Goal: Transaction & Acquisition: Purchase product/service

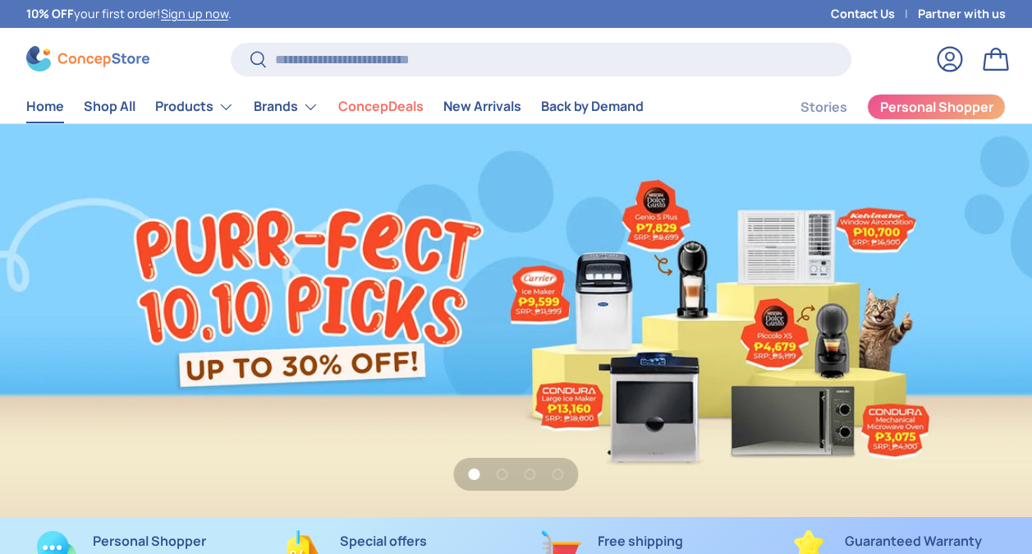
scroll to position [4161, 6493]
click at [355, 67] on input "Search" at bounding box center [541, 60] width 621 height 34
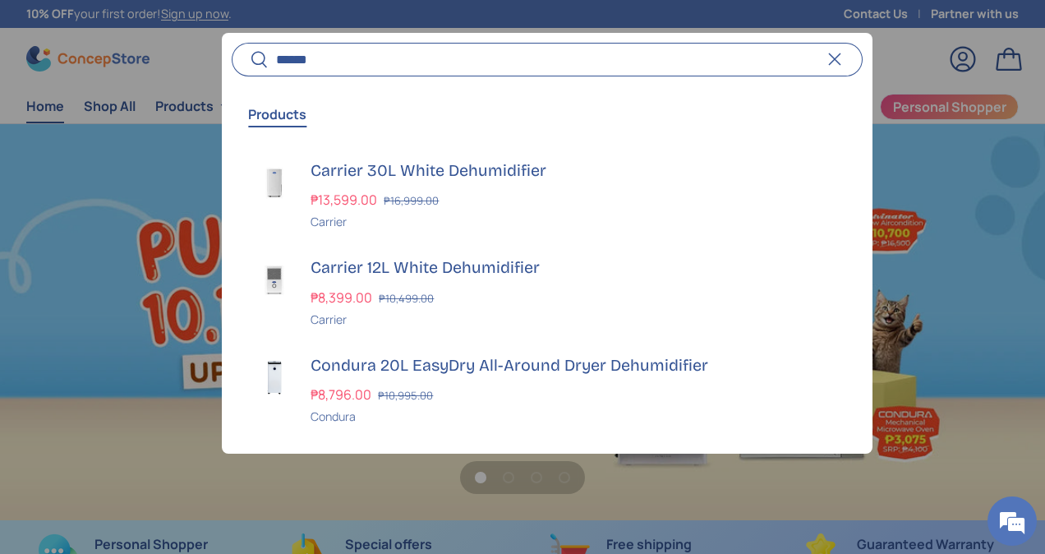
scroll to position [4180, 6549]
type input "**********"
click at [232, 41] on button "Search" at bounding box center [250, 60] width 37 height 39
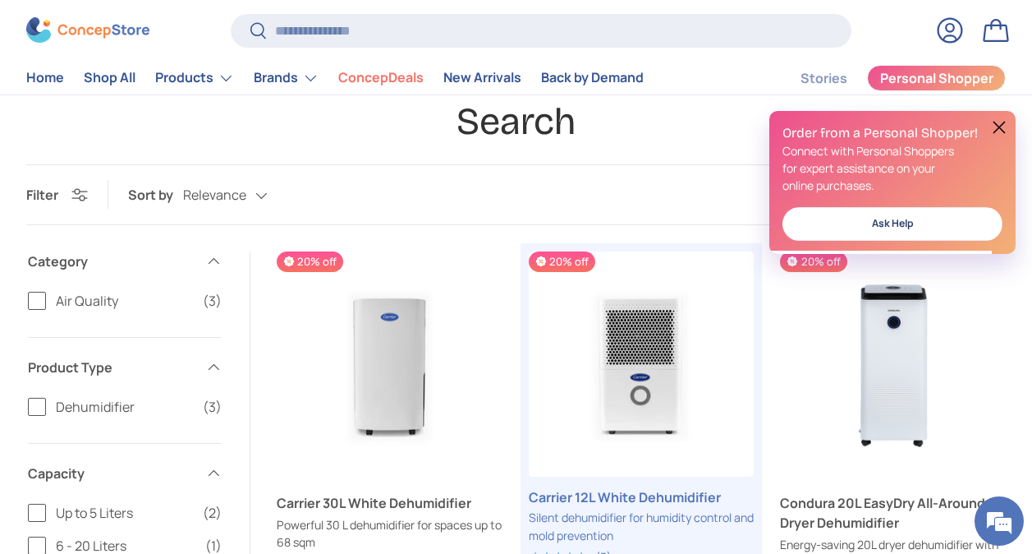
scroll to position [80, 0]
click at [1001, 130] on button at bounding box center [1000, 127] width 20 height 20
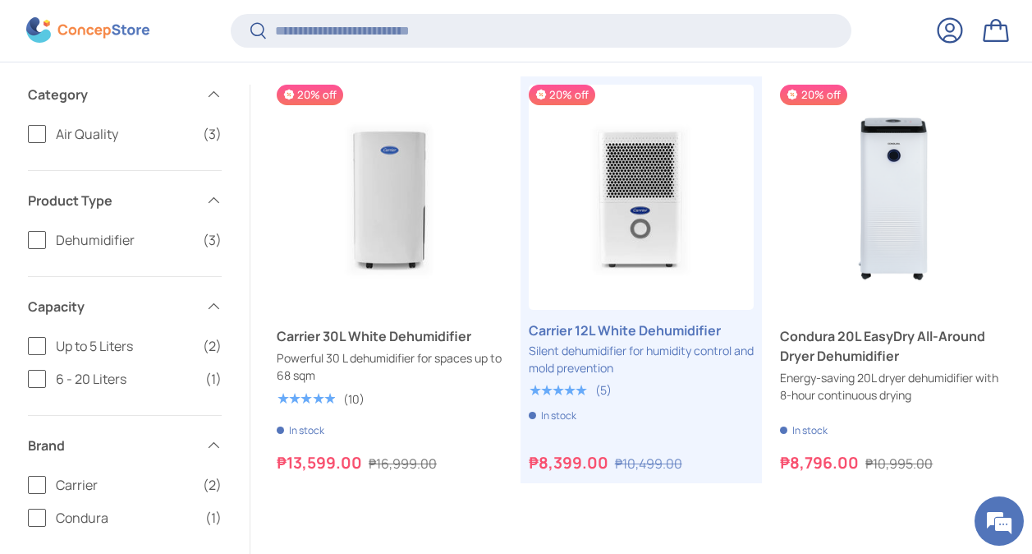
scroll to position [208, 0]
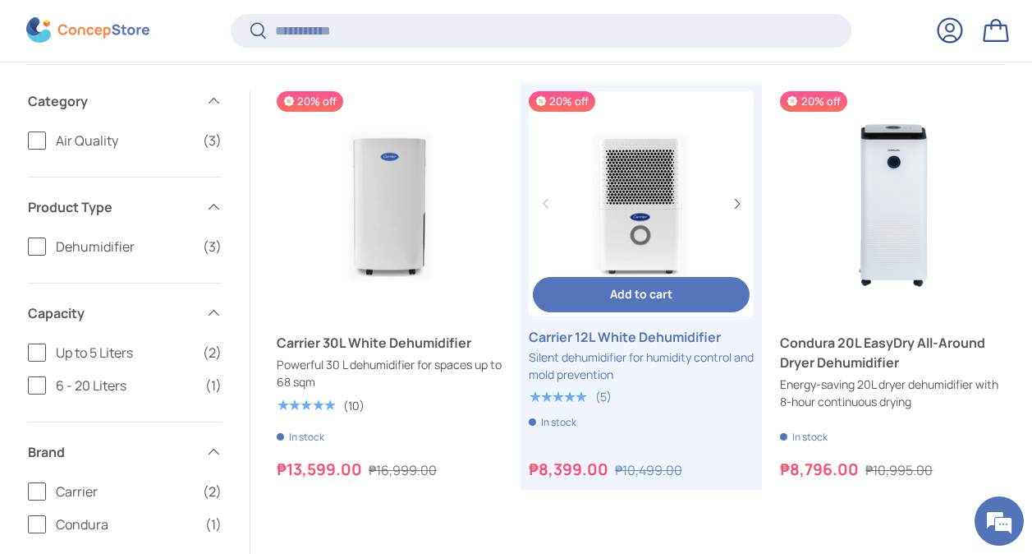
click at [660, 327] on link "Carrier 12L White Dehumidifier" at bounding box center [642, 337] width 226 height 20
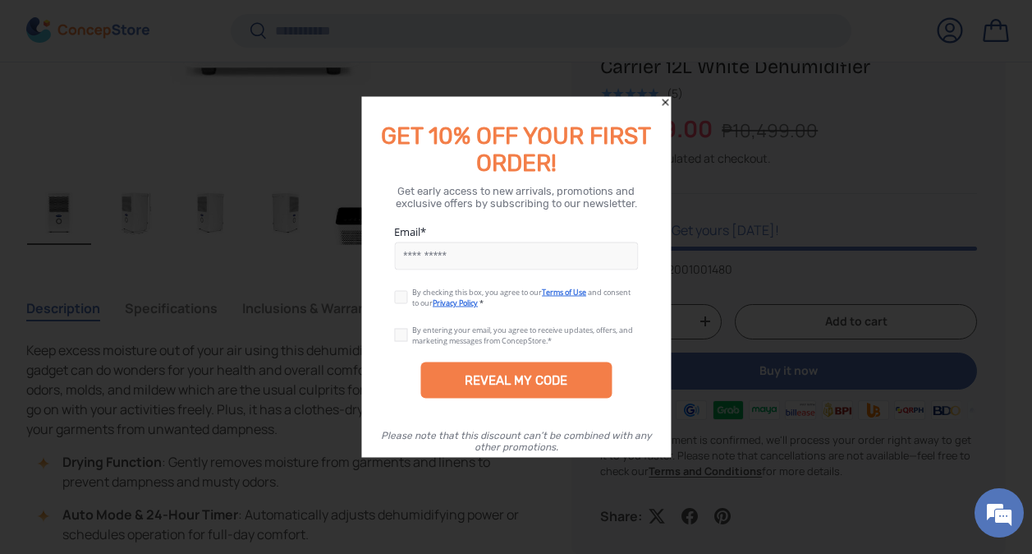
click at [664, 103] on icon "Close" at bounding box center [664, 102] width 11 height 11
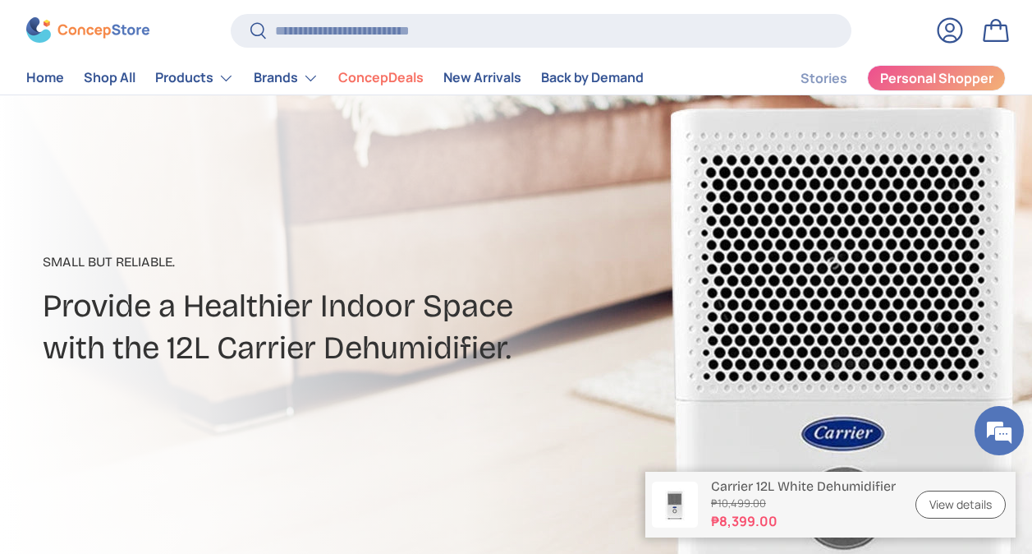
scroll to position [103, 0]
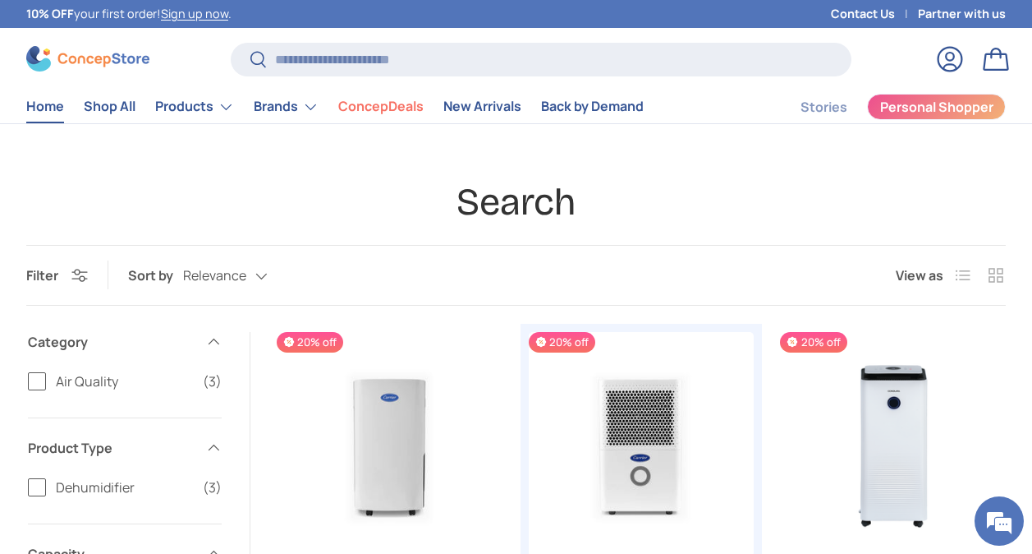
drag, startPoint x: 0, startPoint y: 0, endPoint x: 50, endPoint y: 108, distance: 118.7
click at [50, 108] on link "Home" at bounding box center [45, 106] width 38 height 32
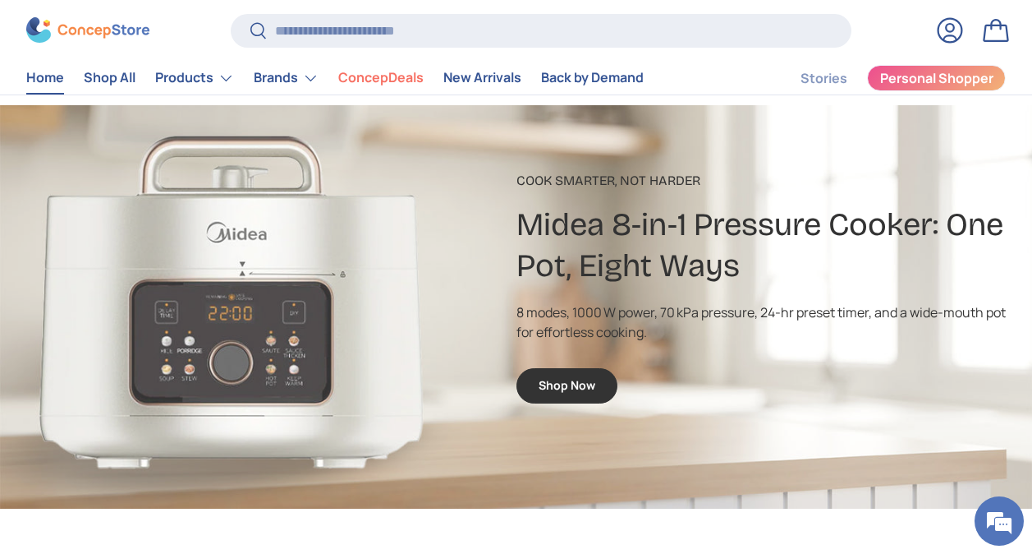
scroll to position [2848, 0]
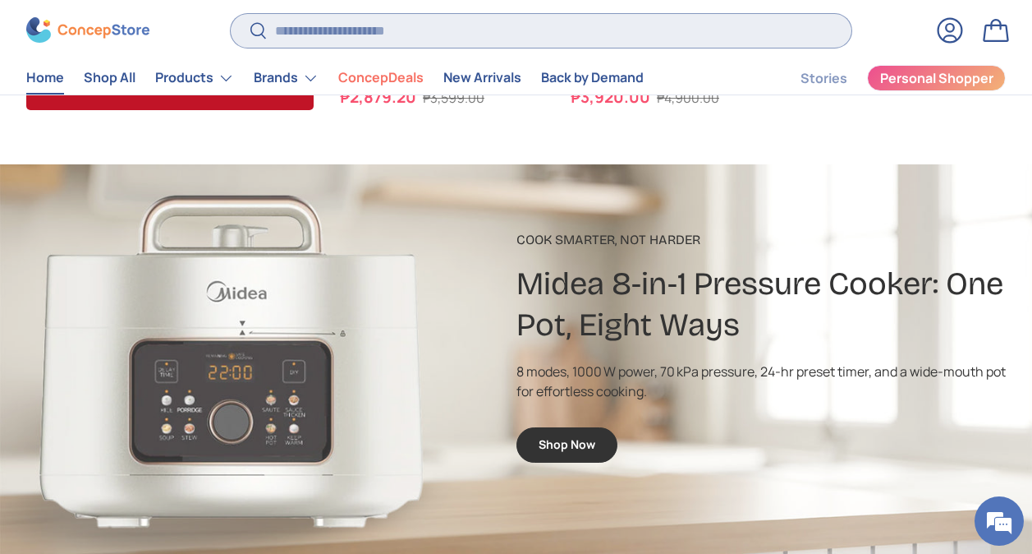
click at [442, 39] on input "Search" at bounding box center [541, 31] width 621 height 34
type input "******"
click at [231, 13] on button "Search" at bounding box center [249, 32] width 37 height 39
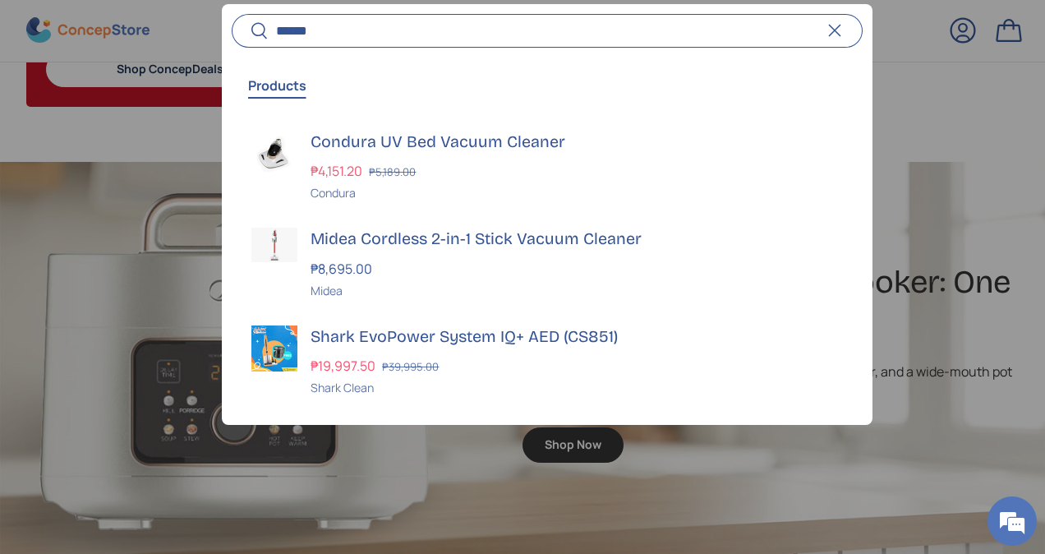
scroll to position [4180, 6549]
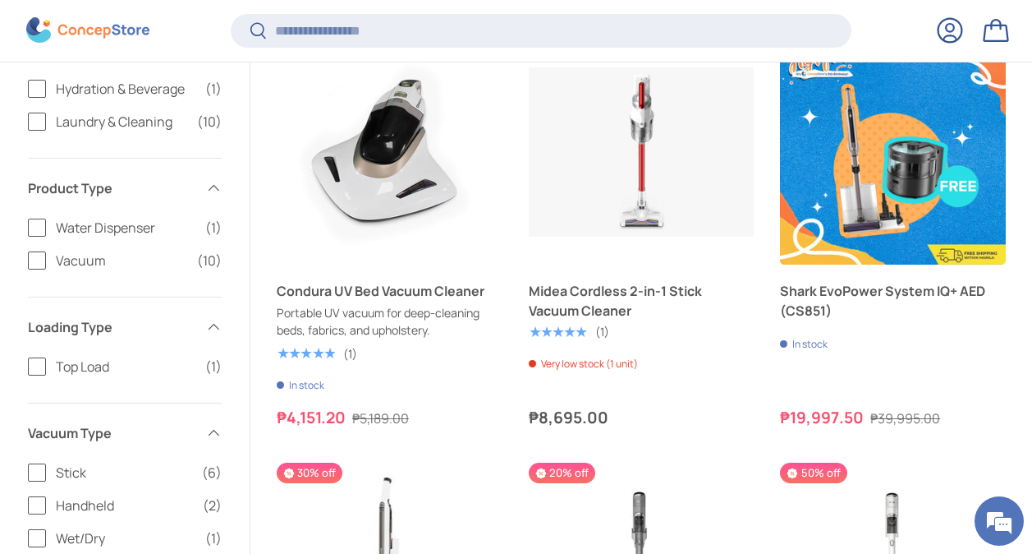
scroll to position [257, 0]
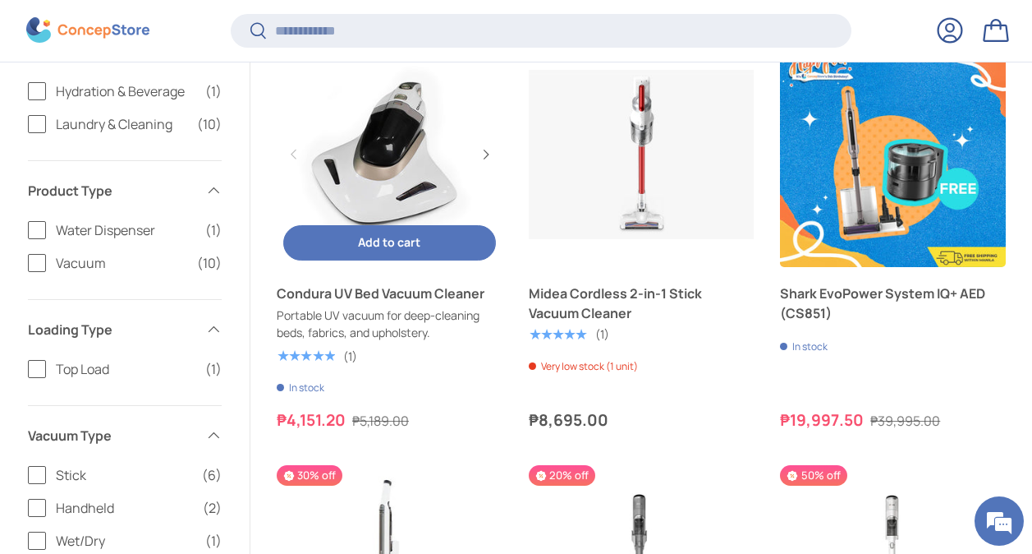
click at [404, 303] on link "Condura UV Bed Vacuum Cleaner" at bounding box center [390, 293] width 226 height 20
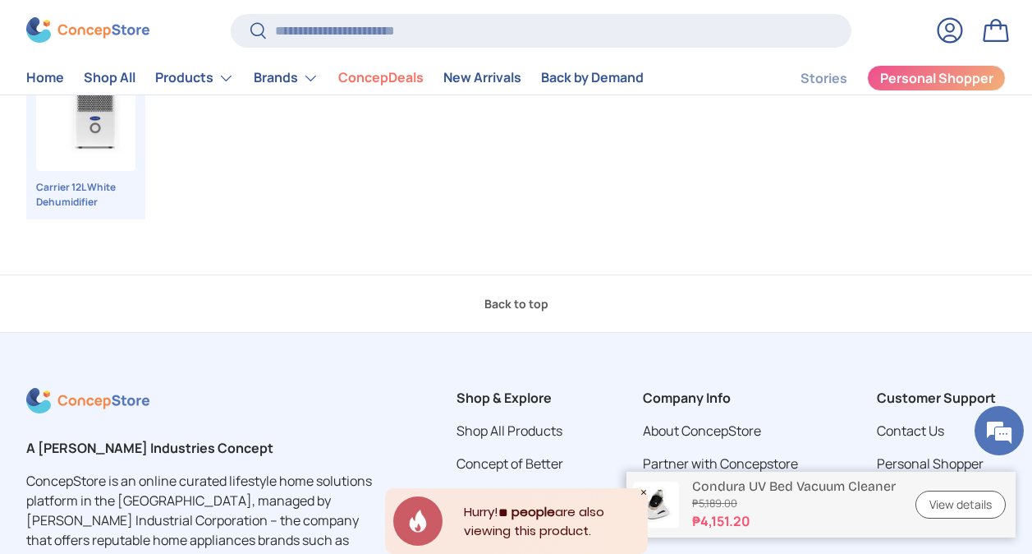
scroll to position [5368, 0]
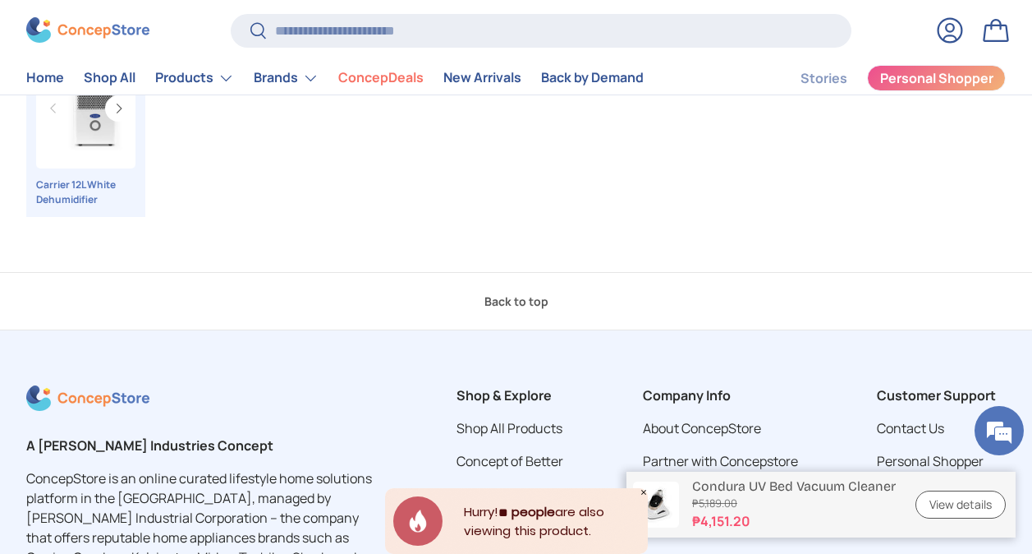
click at [59, 177] on link "Carrier 12L White Dehumidifier" at bounding box center [85, 192] width 99 height 30
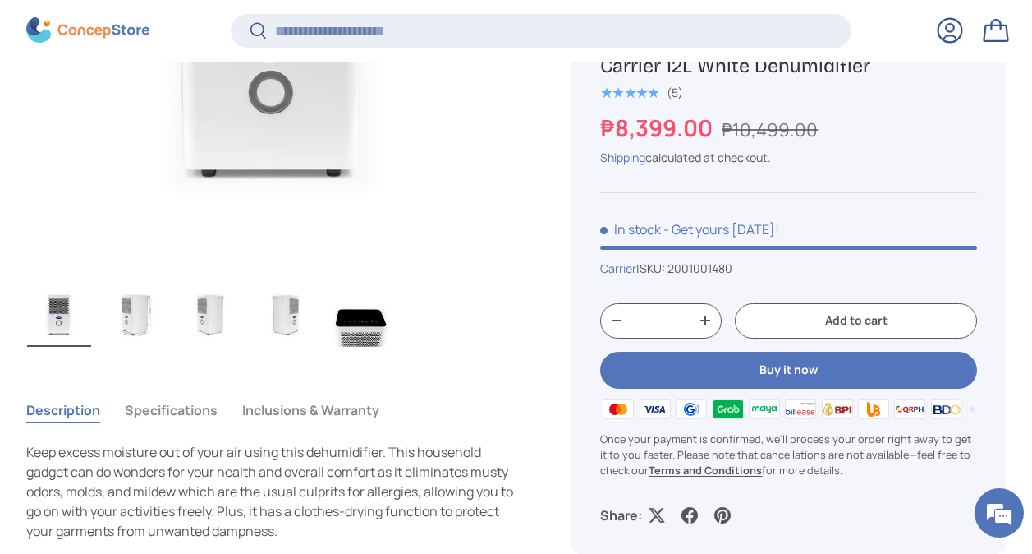
scroll to position [917, 0]
click at [766, 367] on button "Buy it now" at bounding box center [788, 370] width 377 height 37
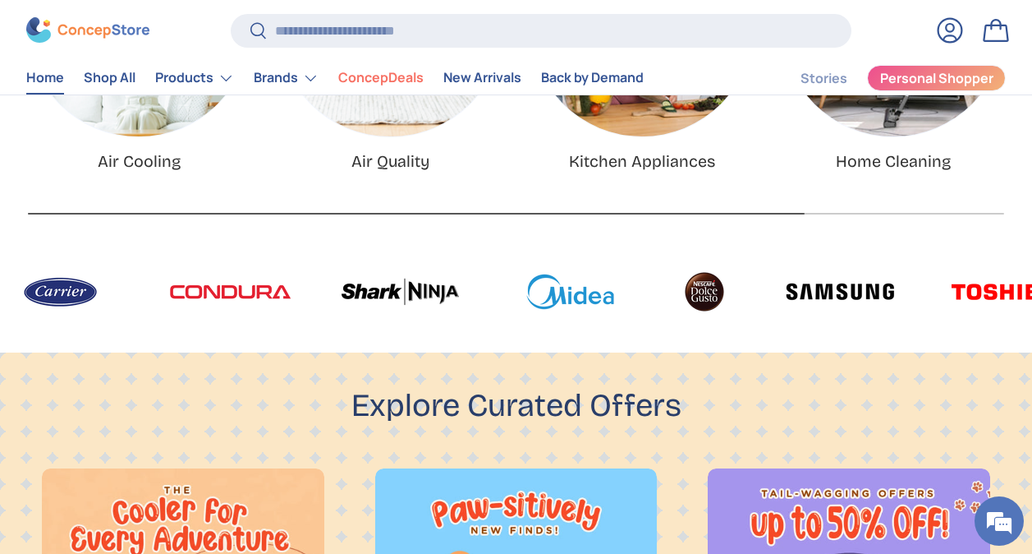
scroll to position [754, 0]
click at [879, 154] on link "Home Cleaning" at bounding box center [893, 162] width 115 height 19
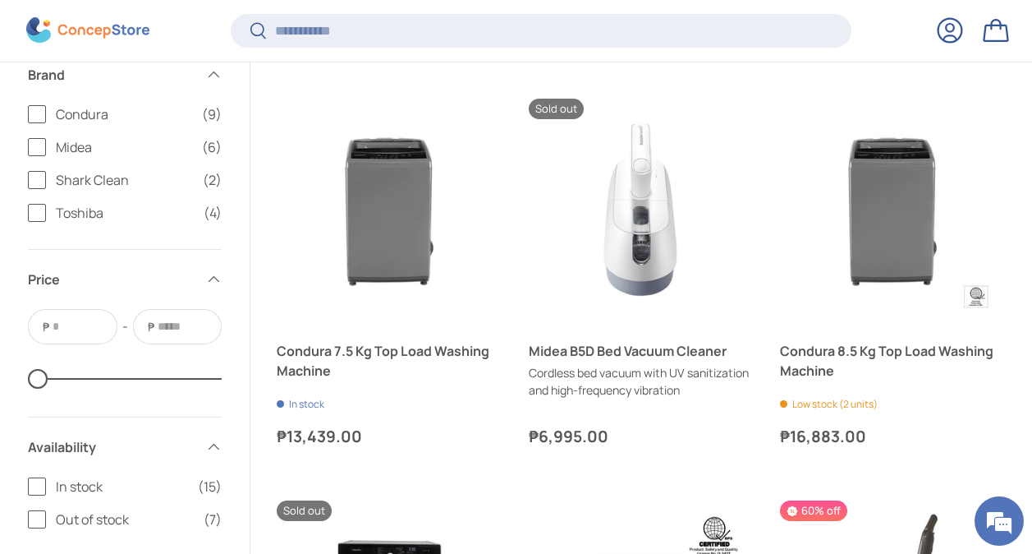
scroll to position [1500, 0]
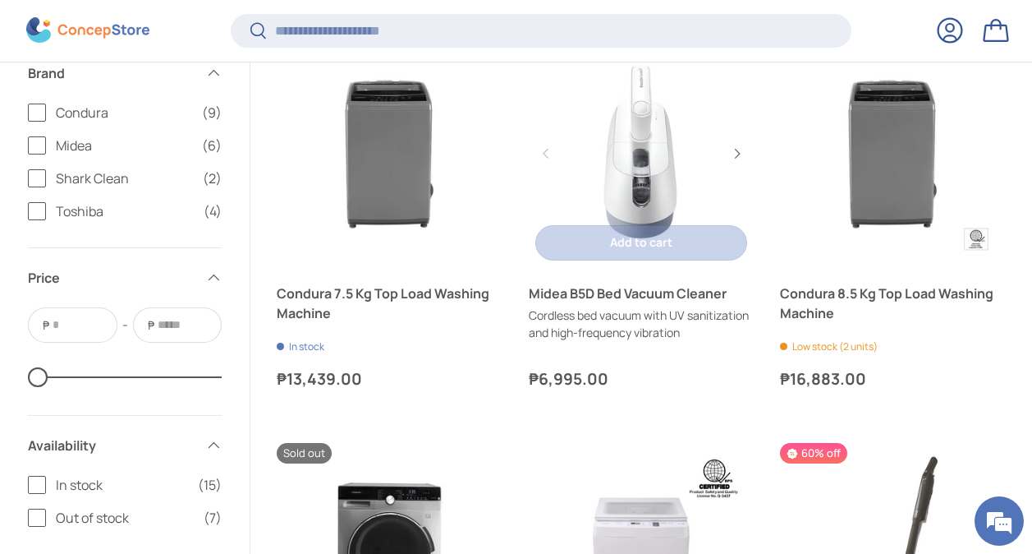
click at [631, 293] on link "Midea B5D Bed Vacuum Cleaner" at bounding box center [642, 293] width 226 height 20
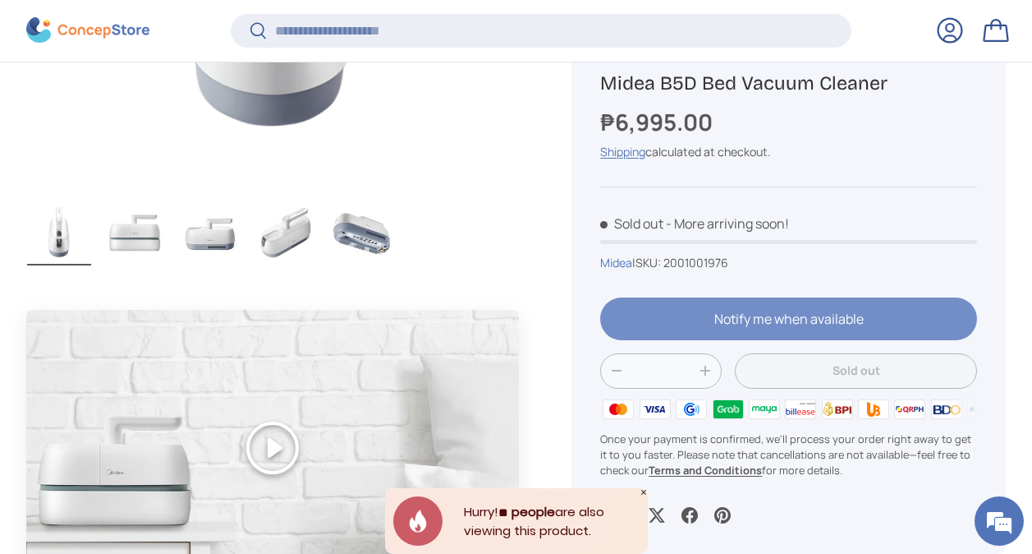
scroll to position [1006, 0]
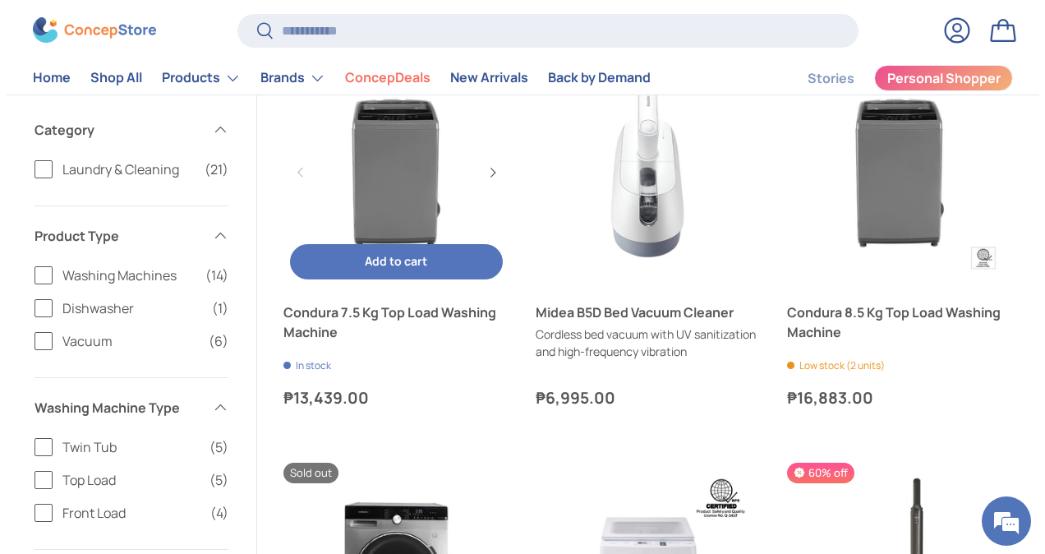
scroll to position [1470, 0]
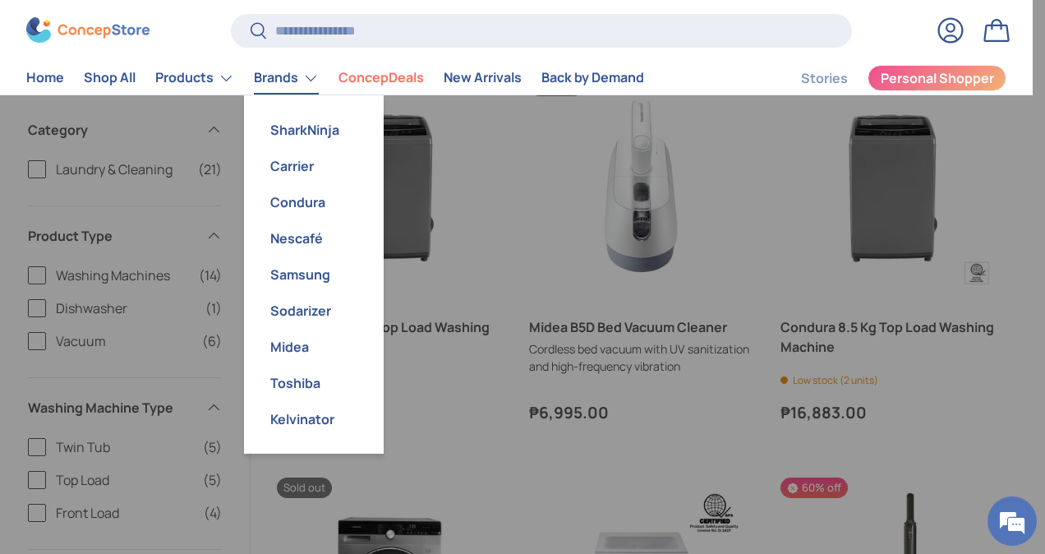
click at [297, 85] on link "Brands" at bounding box center [286, 78] width 65 height 33
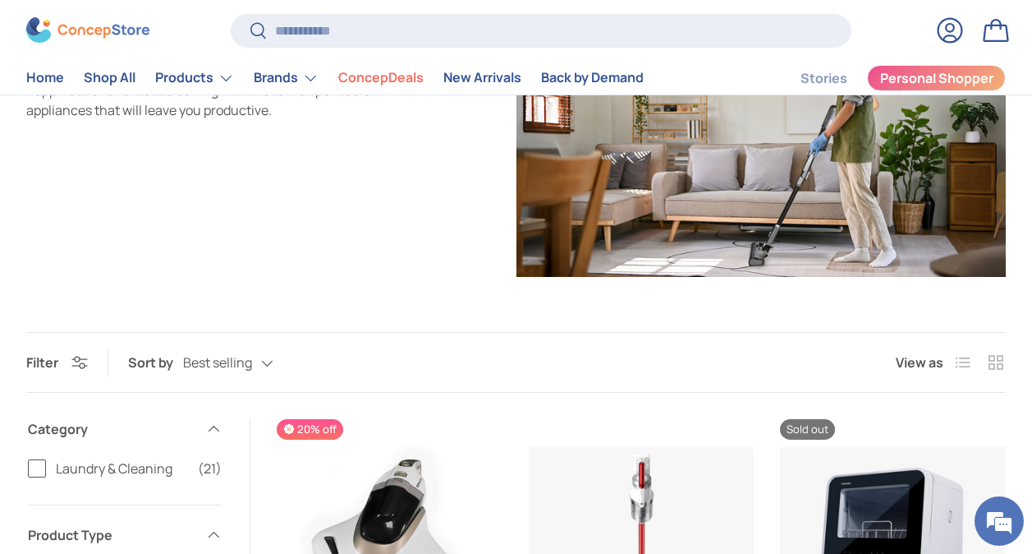
scroll to position [0, 0]
